Goal: Task Accomplishment & Management: Use online tool/utility

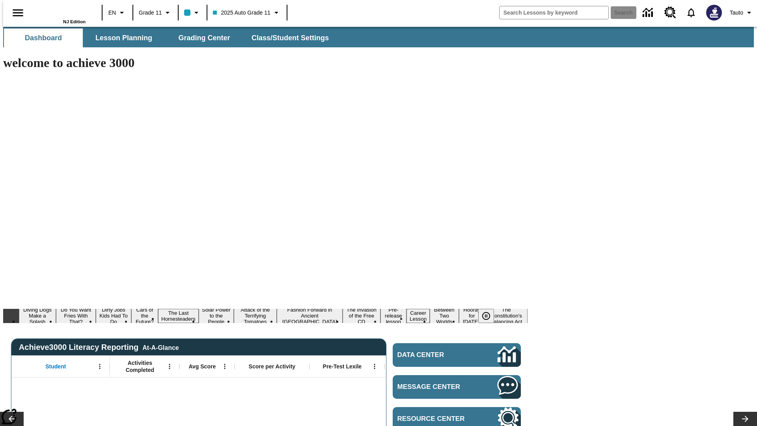
type input "-1"
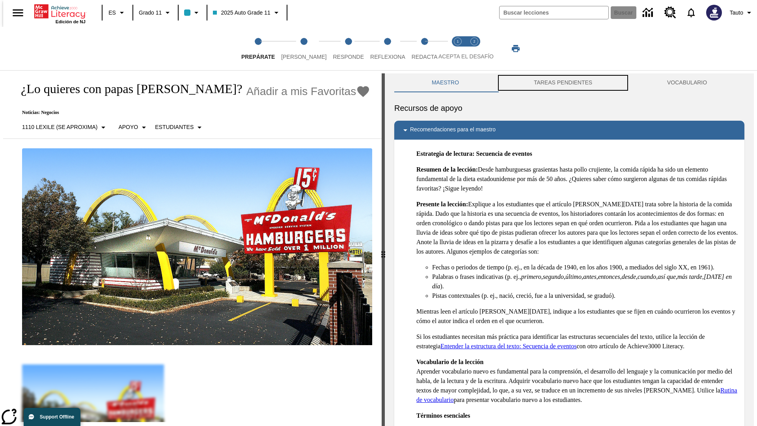
click at [563, 83] on button "TAREAS PENDIENTES" at bounding box center [563, 82] width 133 height 19
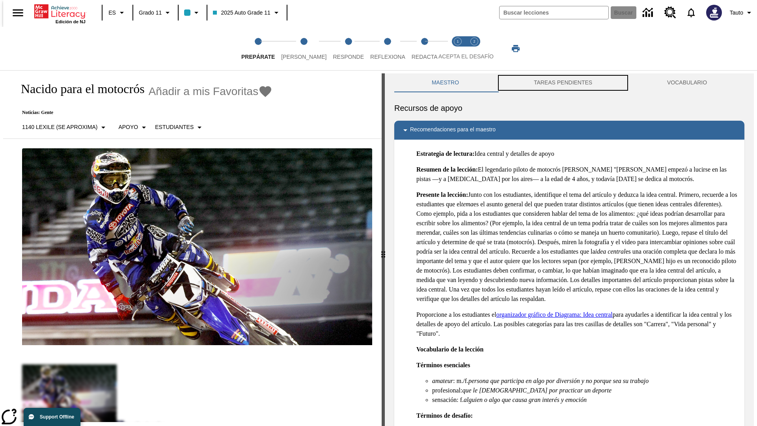
click at [563, 83] on button "TAREAS PENDIENTES" at bounding box center [563, 82] width 133 height 19
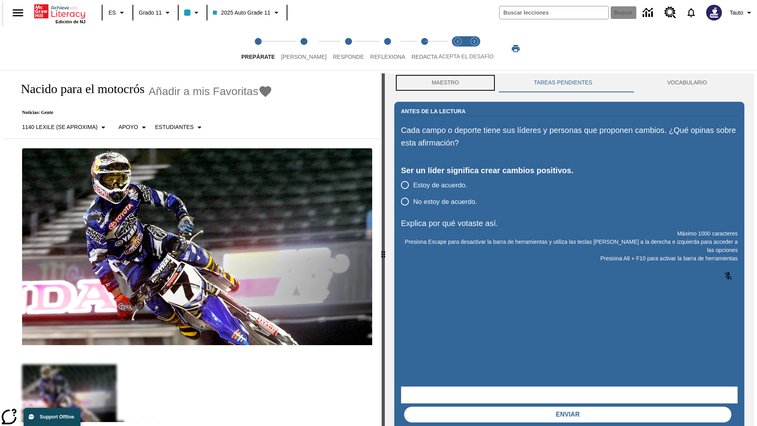
scroll to position [0, 0]
